Goal: Check status: Check status

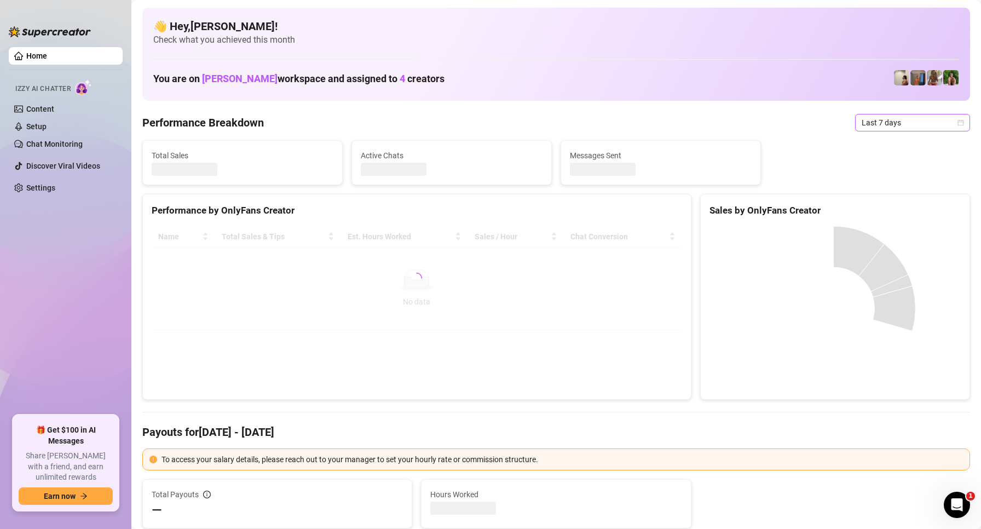
click at [893, 119] on span "Last 7 days" at bounding box center [913, 122] width 102 height 16
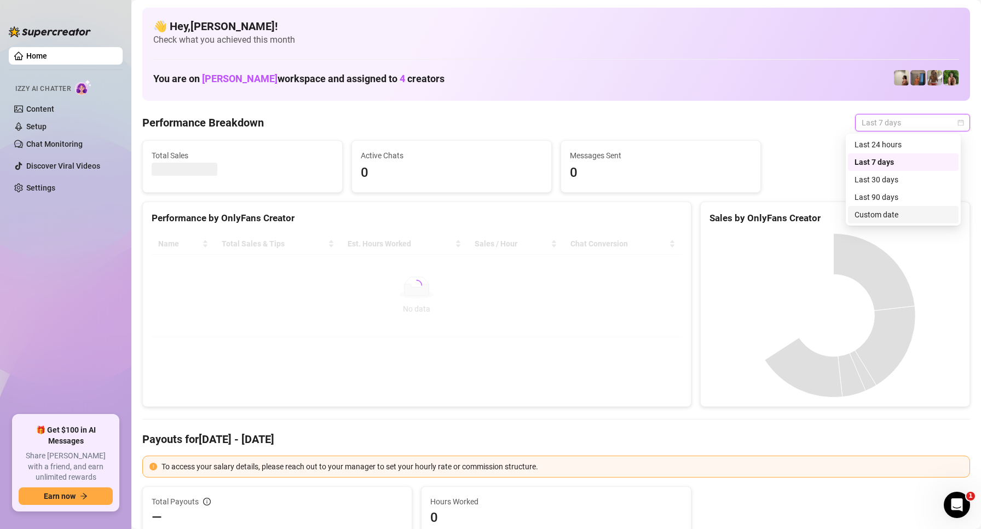
click at [886, 209] on div "Custom date" at bounding box center [902, 215] width 97 height 12
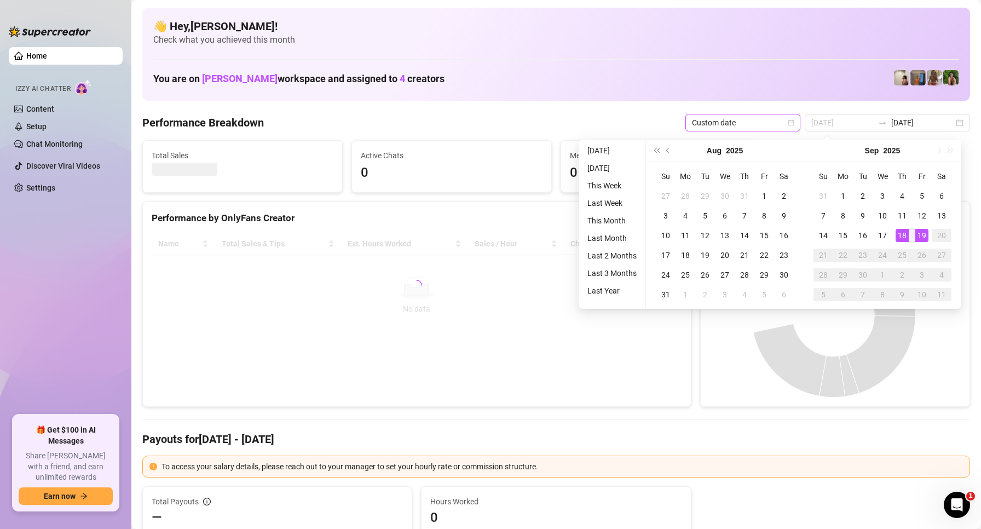
type input "[DATE]"
click at [922, 238] on div "19" at bounding box center [921, 235] width 13 height 13
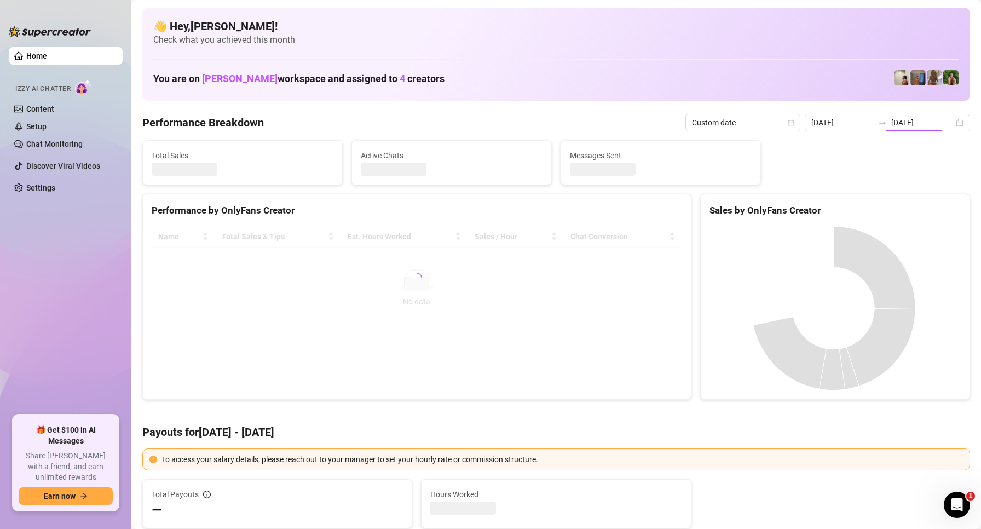
type input "[DATE]"
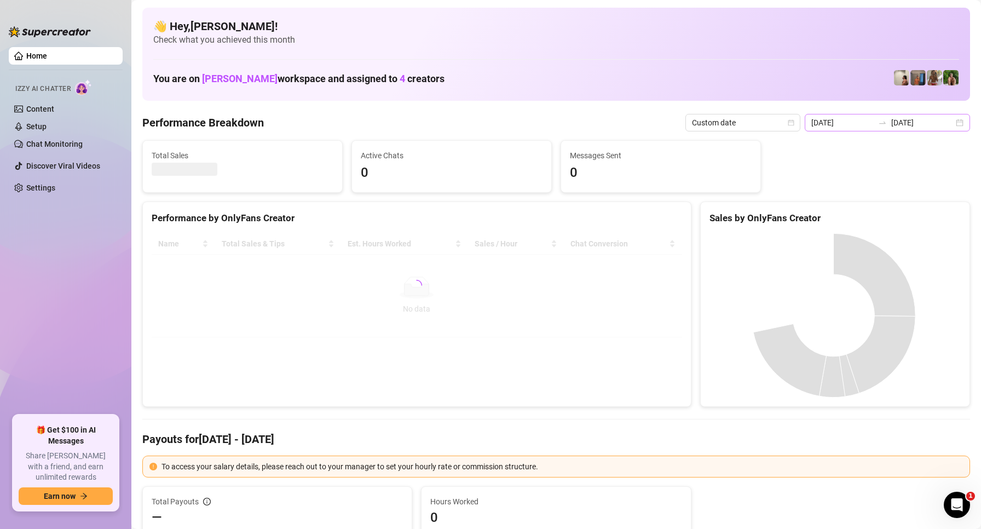
drag, startPoint x: 423, startPoint y: 205, endPoint x: 851, endPoint y: 123, distance: 436.3
click at [424, 205] on div "Performance by OnlyFans Creator" at bounding box center [417, 214] width 548 height 24
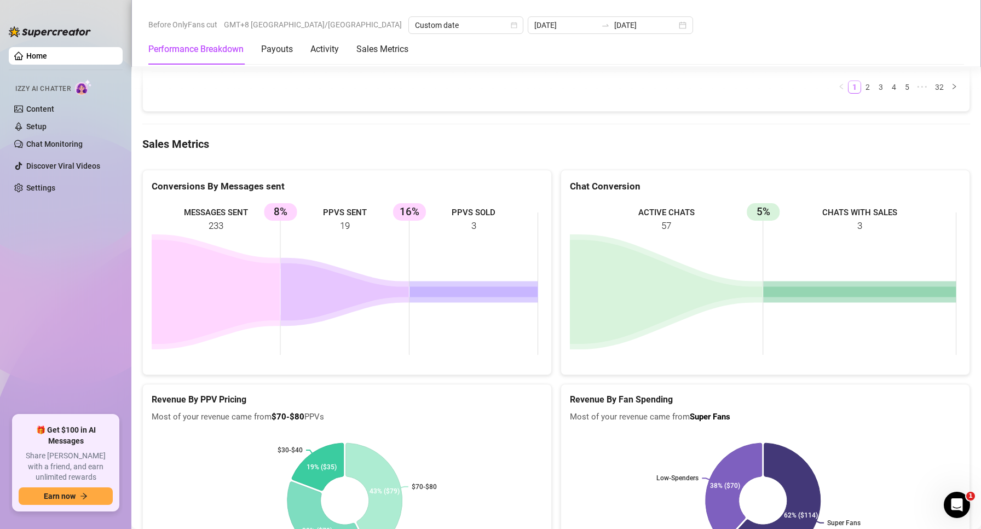
scroll to position [1423, 0]
